Goal: Transaction & Acquisition: Book appointment/travel/reservation

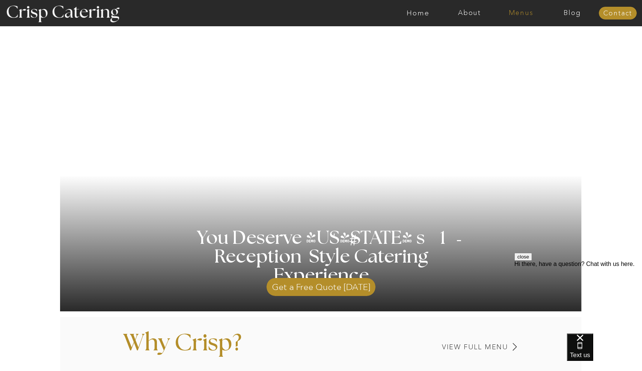
click at [519, 11] on nav "Menus" at bounding box center [520, 13] width 51 height 8
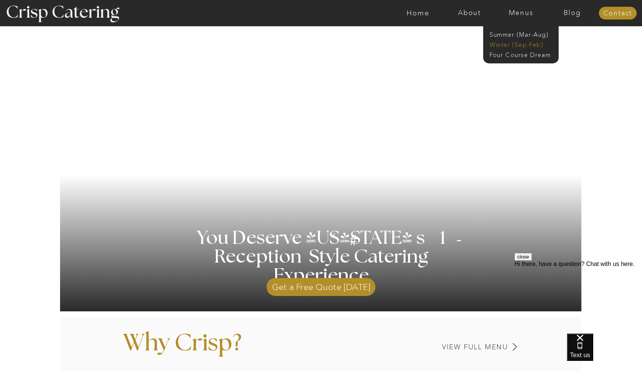
click at [510, 45] on nav "Winter (Sep-Feb)" at bounding box center [521, 44] width 62 height 7
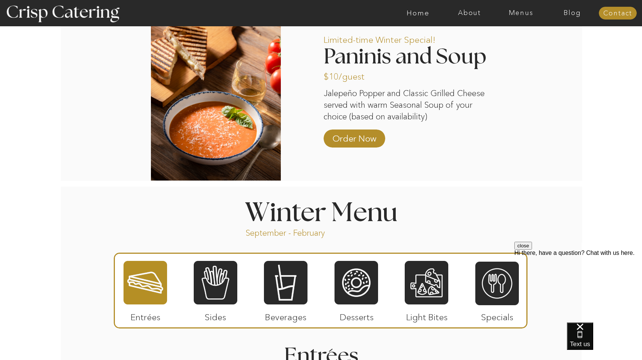
scroll to position [639, 0]
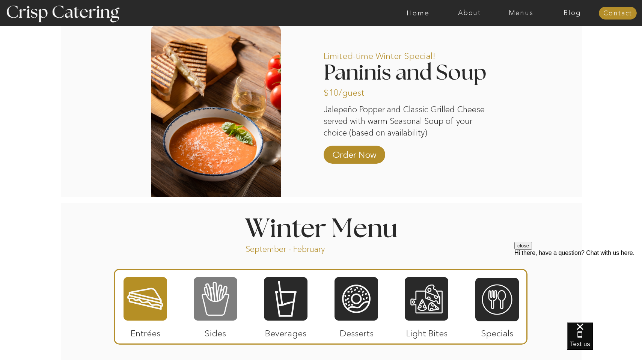
click at [227, 294] on div at bounding box center [216, 298] width 44 height 45
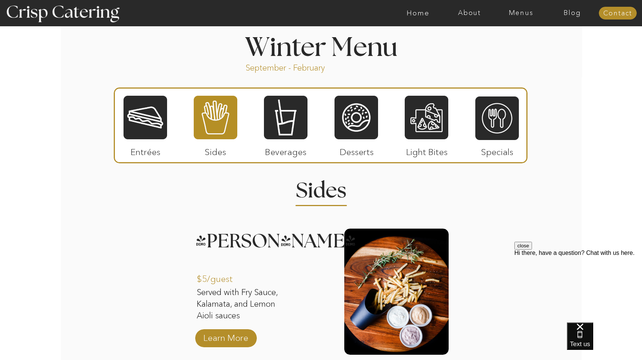
scroll to position [821, 0]
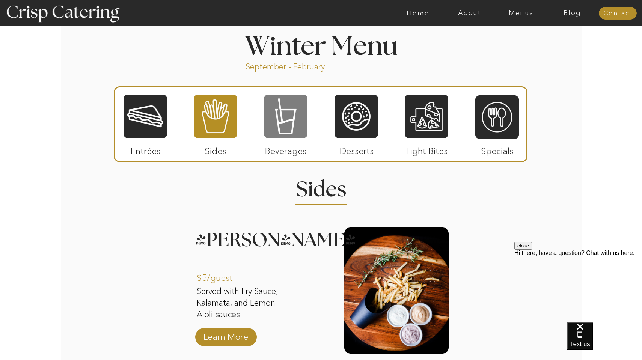
click at [292, 108] on div at bounding box center [286, 116] width 44 height 45
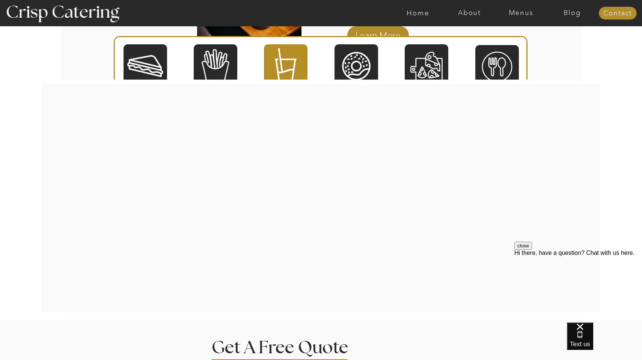
scroll to position [1372, 0]
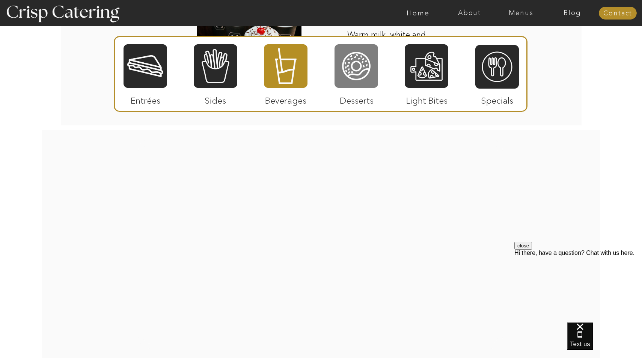
click at [359, 76] on div at bounding box center [356, 66] width 44 height 45
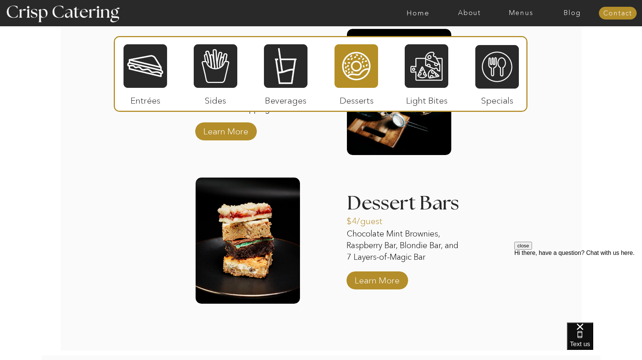
scroll to position [1177, 0]
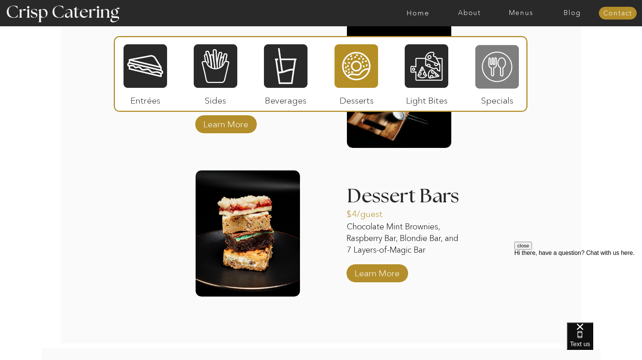
click at [491, 71] on div at bounding box center [497, 66] width 44 height 45
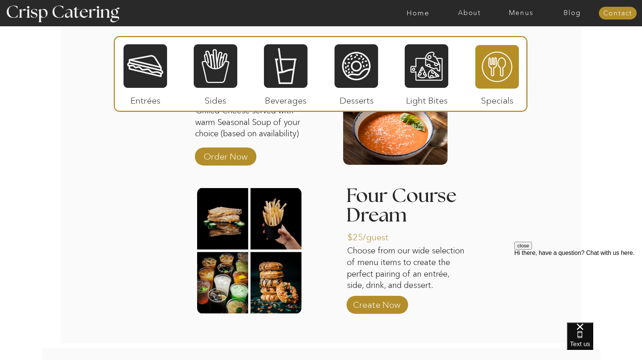
scroll to position [1036, 0]
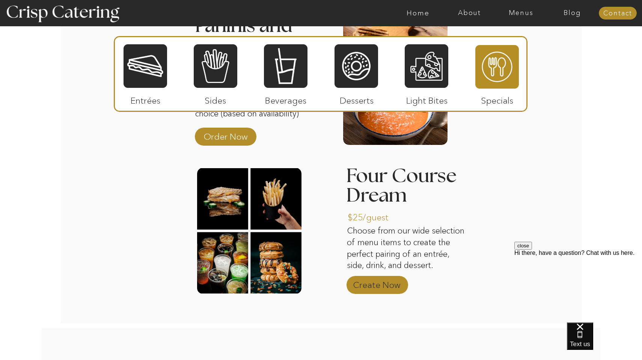
click at [391, 284] on p "Create Now" at bounding box center [377, 283] width 50 height 22
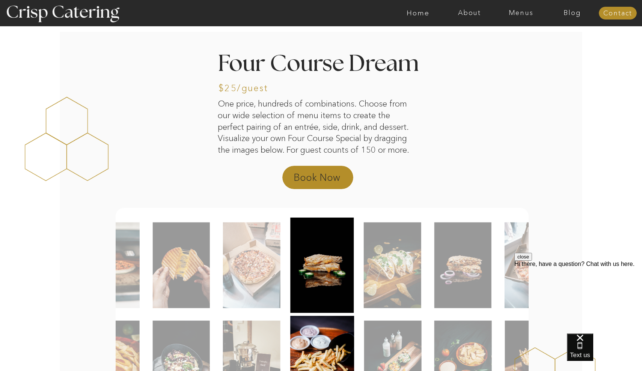
click at [323, 181] on p "Book Now" at bounding box center [327, 180] width 66 height 18
